Goal: Navigation & Orientation: Understand site structure

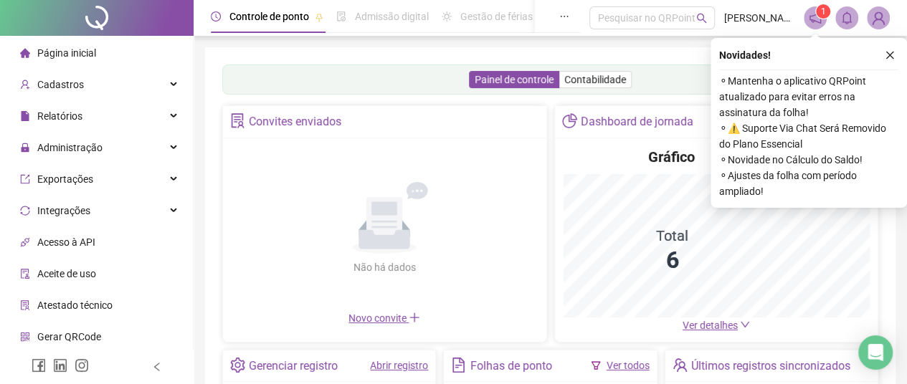
click at [206, 201] on div "Painel de controle Contabilidade Convites enviados Não há dados Não há dados No…" at bounding box center [550, 345] width 690 height 596
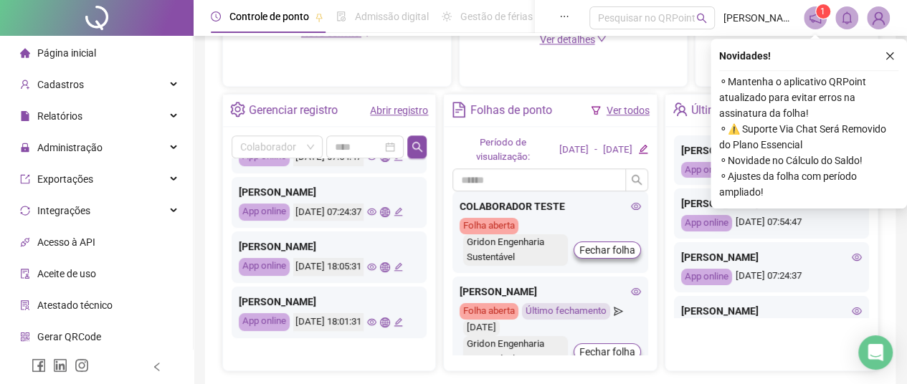
scroll to position [143, 0]
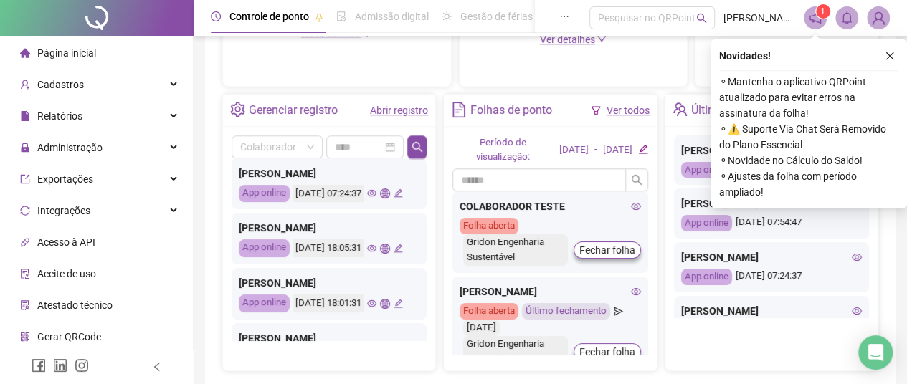
click at [367, 197] on icon "eye" at bounding box center [371, 193] width 9 height 7
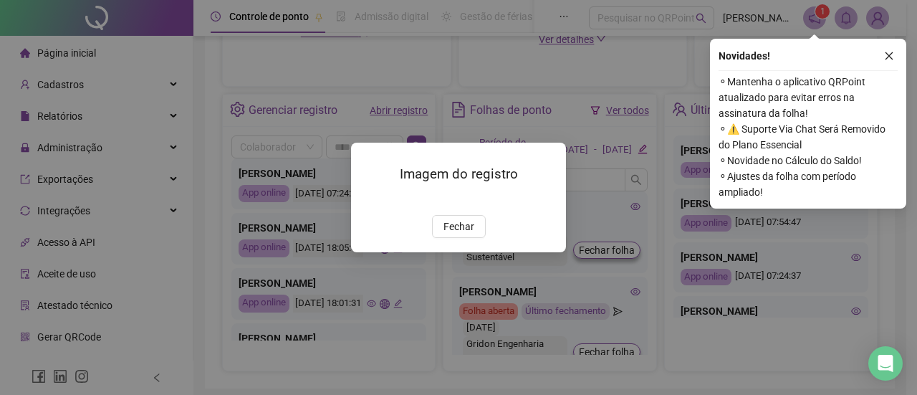
click at [449, 234] on span "Fechar" at bounding box center [459, 227] width 31 height 16
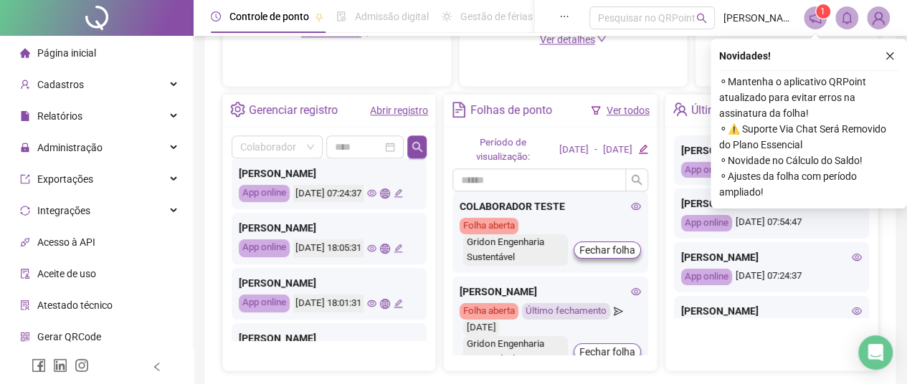
scroll to position [72, 0]
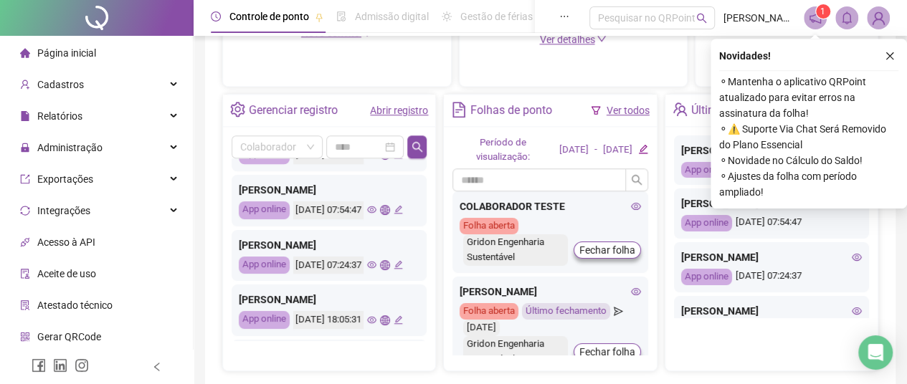
click at [367, 214] on icon "eye" at bounding box center [371, 209] width 9 height 7
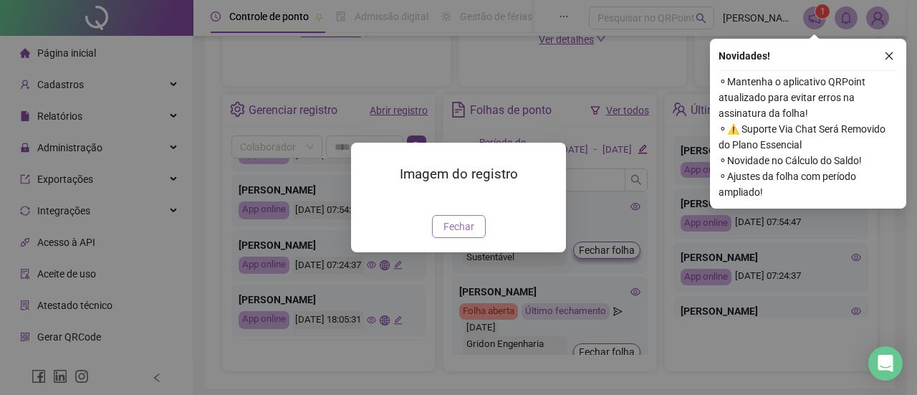
click at [441, 238] on button "Fechar" at bounding box center [459, 226] width 54 height 23
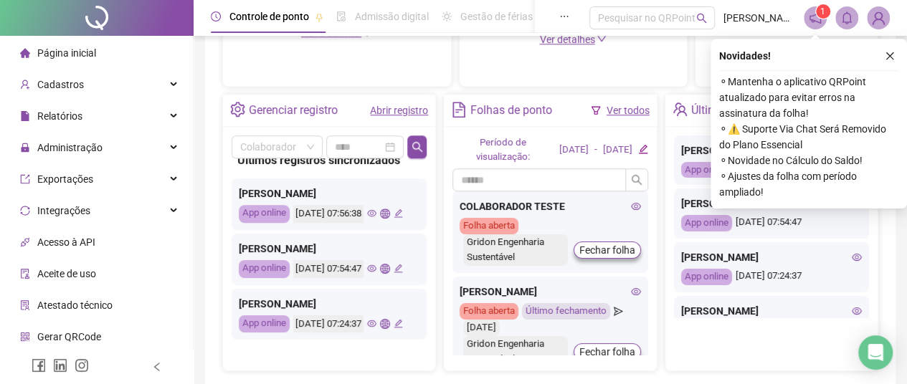
scroll to position [0, 0]
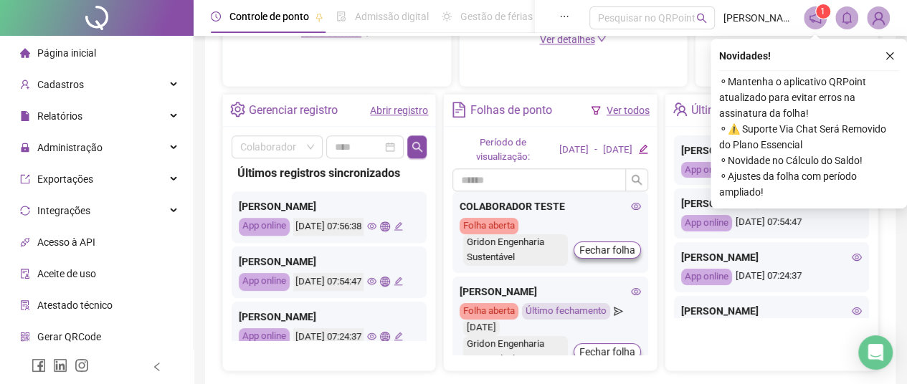
click at [367, 231] on icon "eye" at bounding box center [371, 225] width 9 height 9
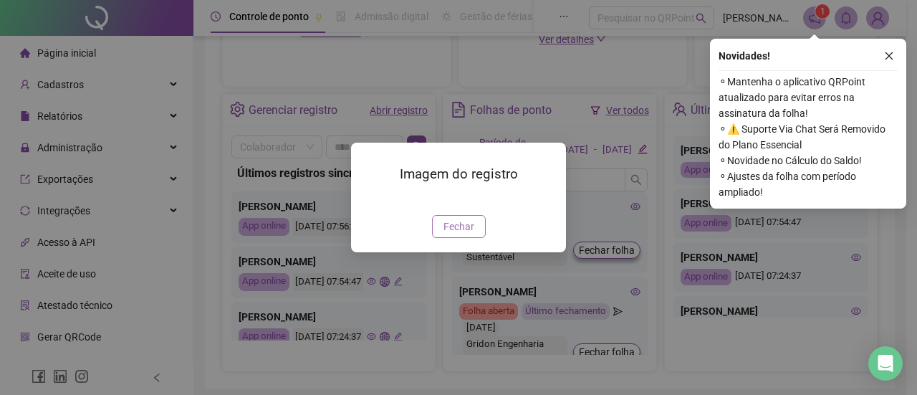
click at [456, 234] on span "Fechar" at bounding box center [459, 227] width 31 height 16
